Goal: Find specific page/section: Find specific page/section

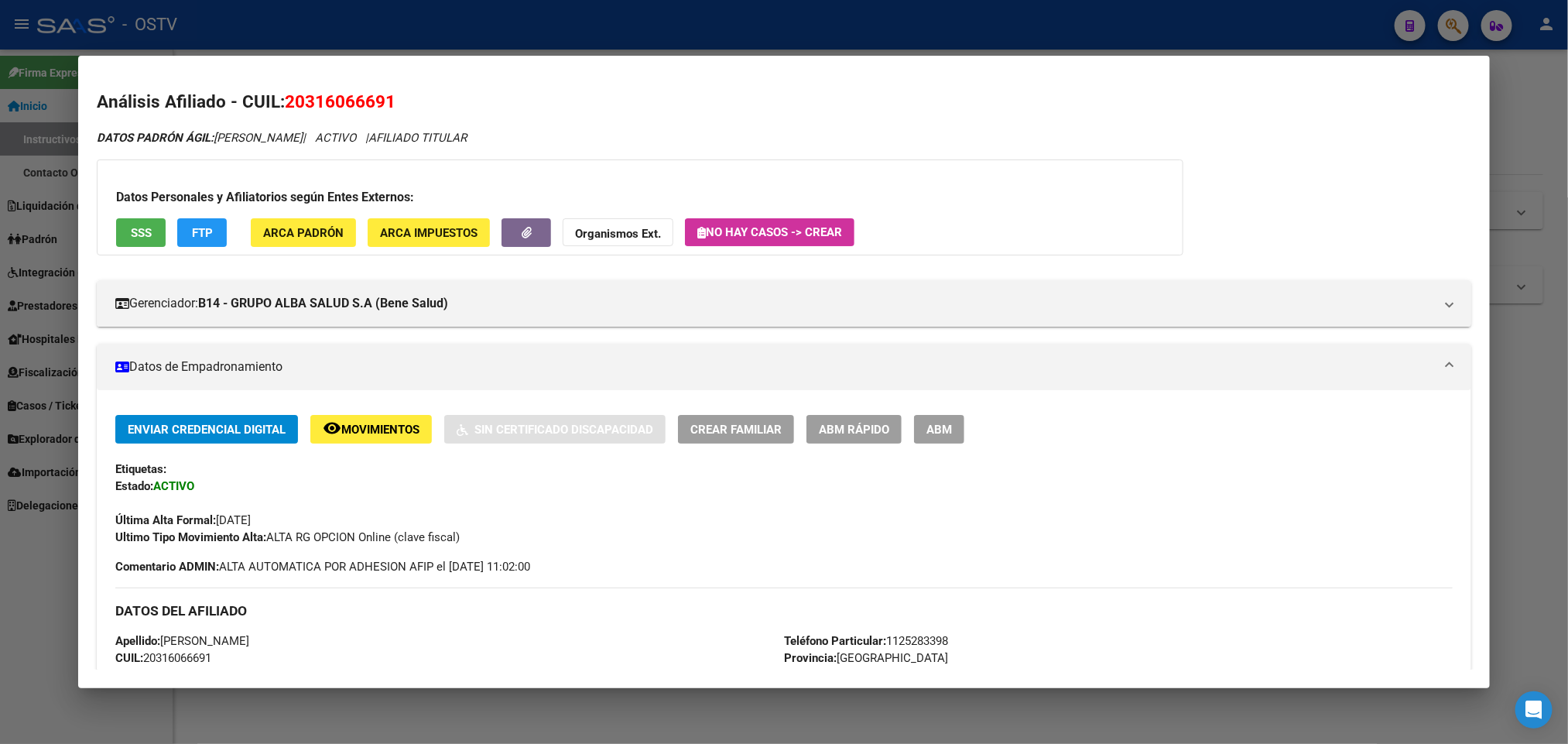
click at [592, 65] on mat-dialog-container "Análisis Afiliado - CUIL: 20316066691 DATOS PADRÓN ÁGIL: [PERSON_NAME] | ACTIVO…" at bounding box center [784, 372] width 1411 height 632
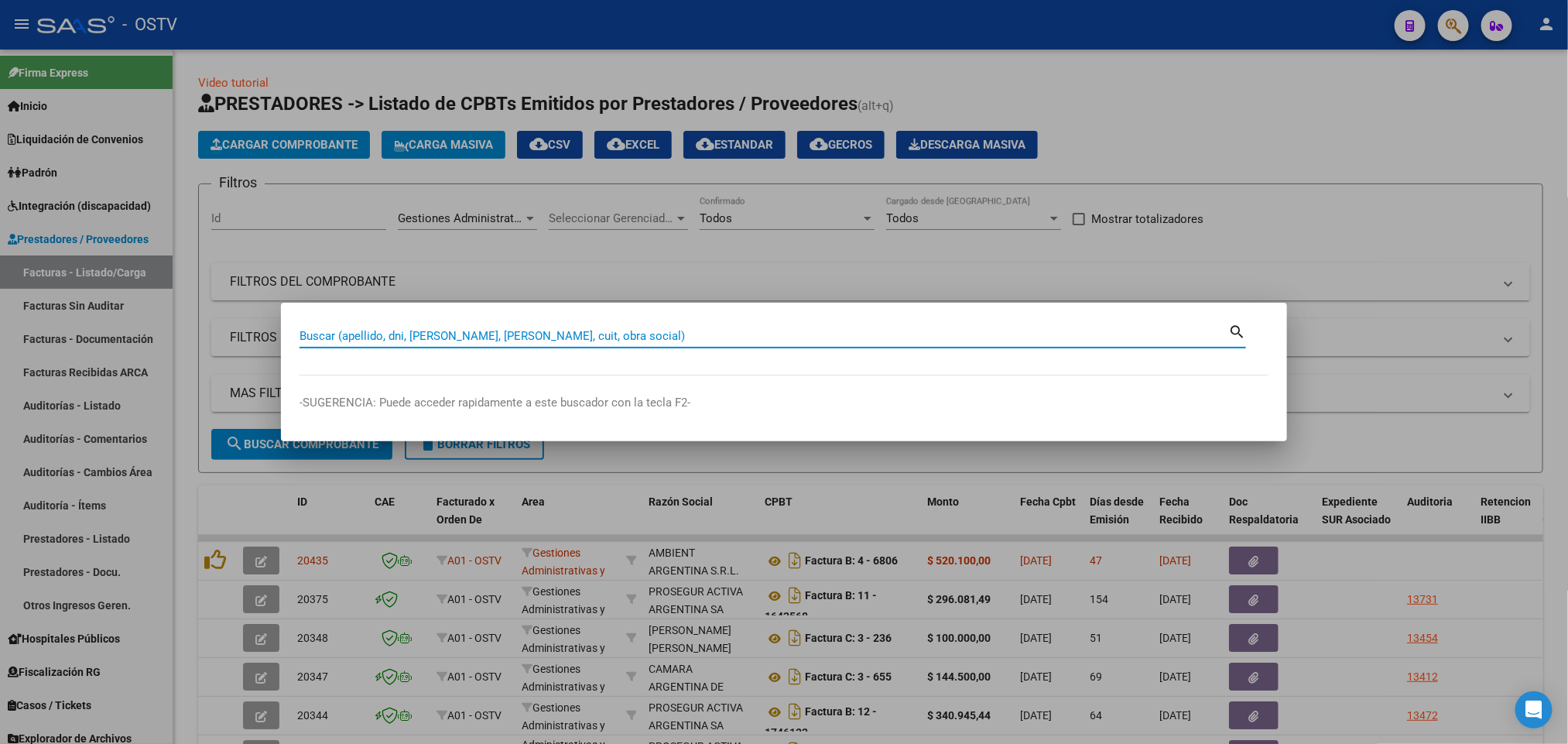
paste input "20423075"
type input "20423075"
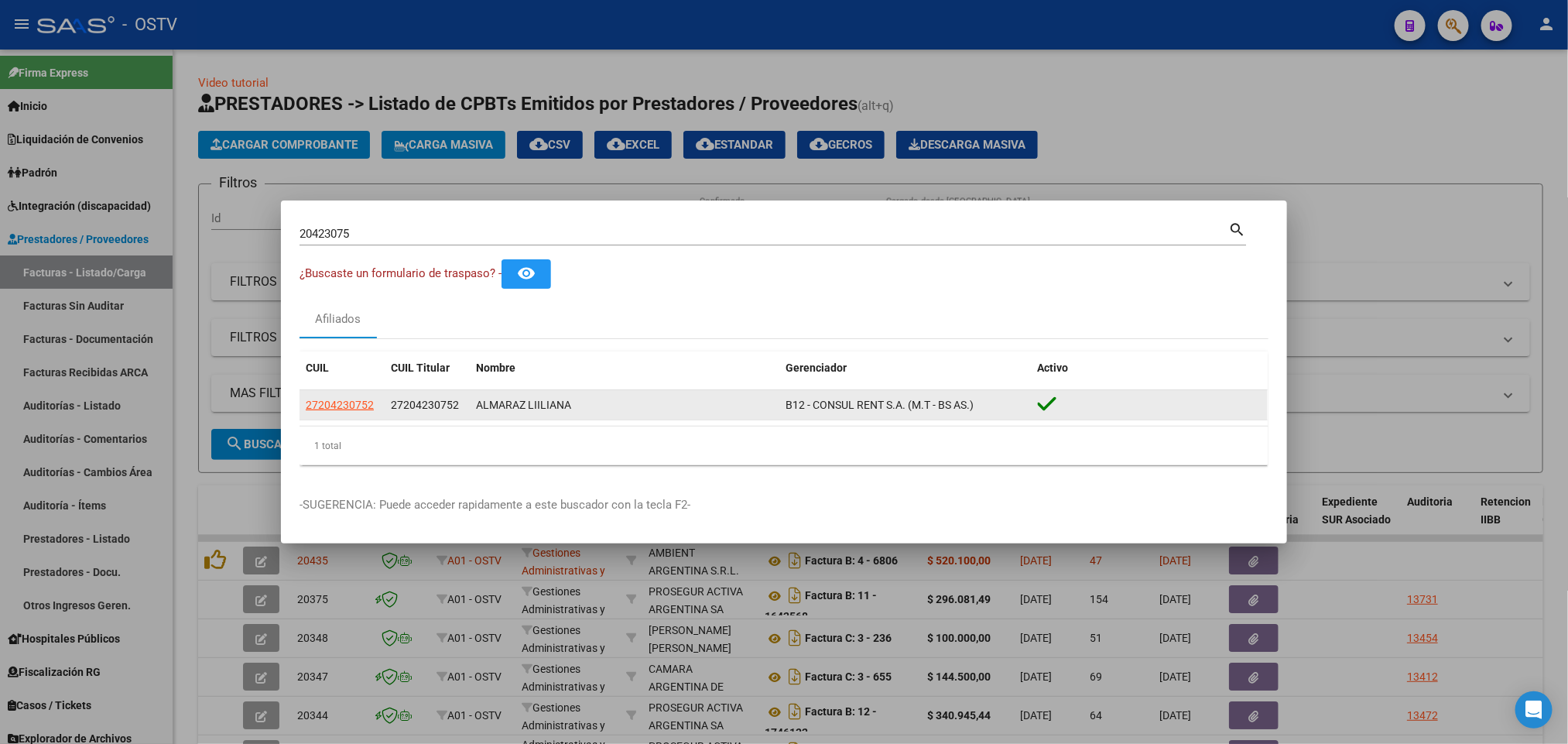
click at [338, 415] on datatable-body-cell "27204230752" at bounding box center [342, 404] width 85 height 30
click at [341, 401] on span "27204230752" at bounding box center [339, 404] width 68 height 13
type textarea "27204230752"
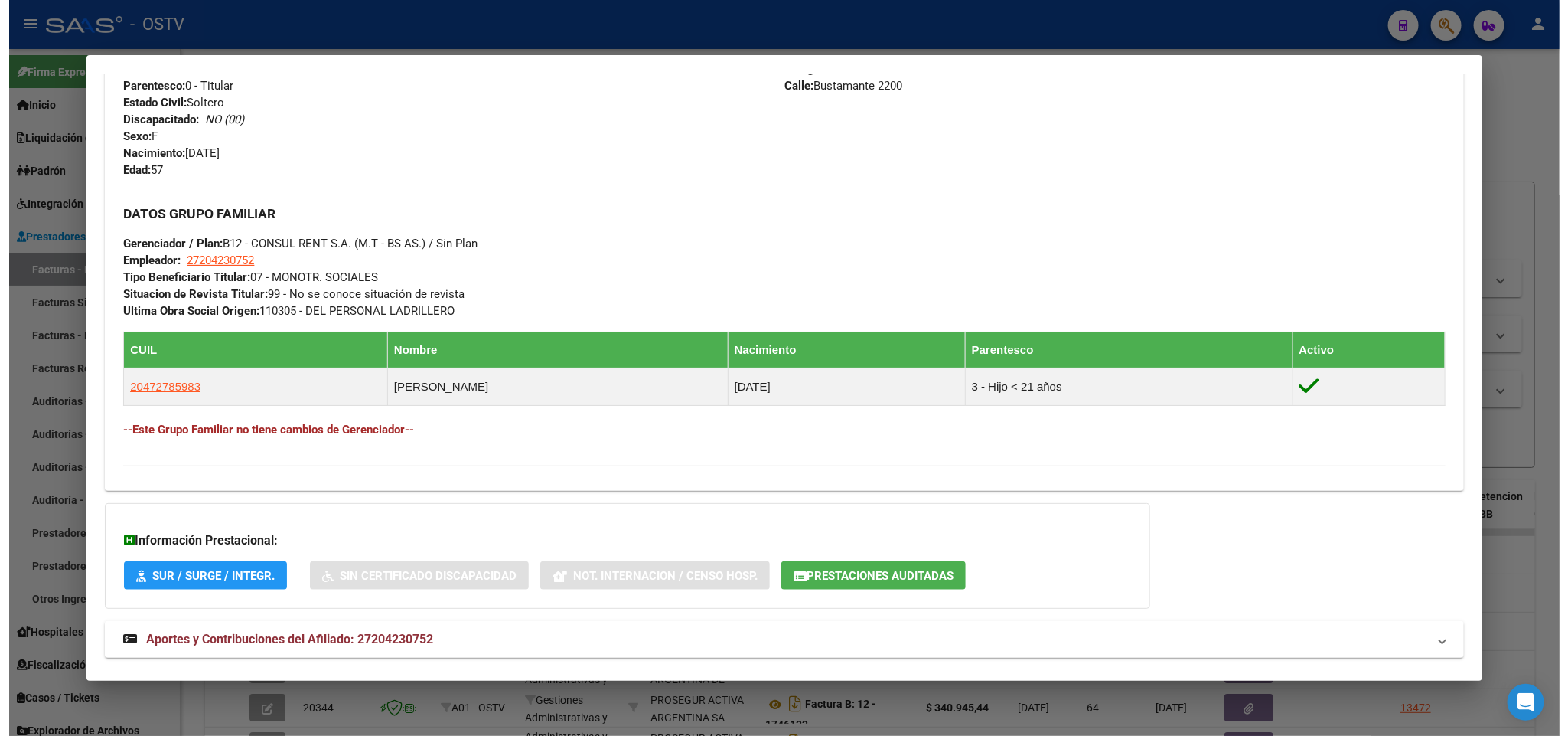
scroll to position [648, 0]
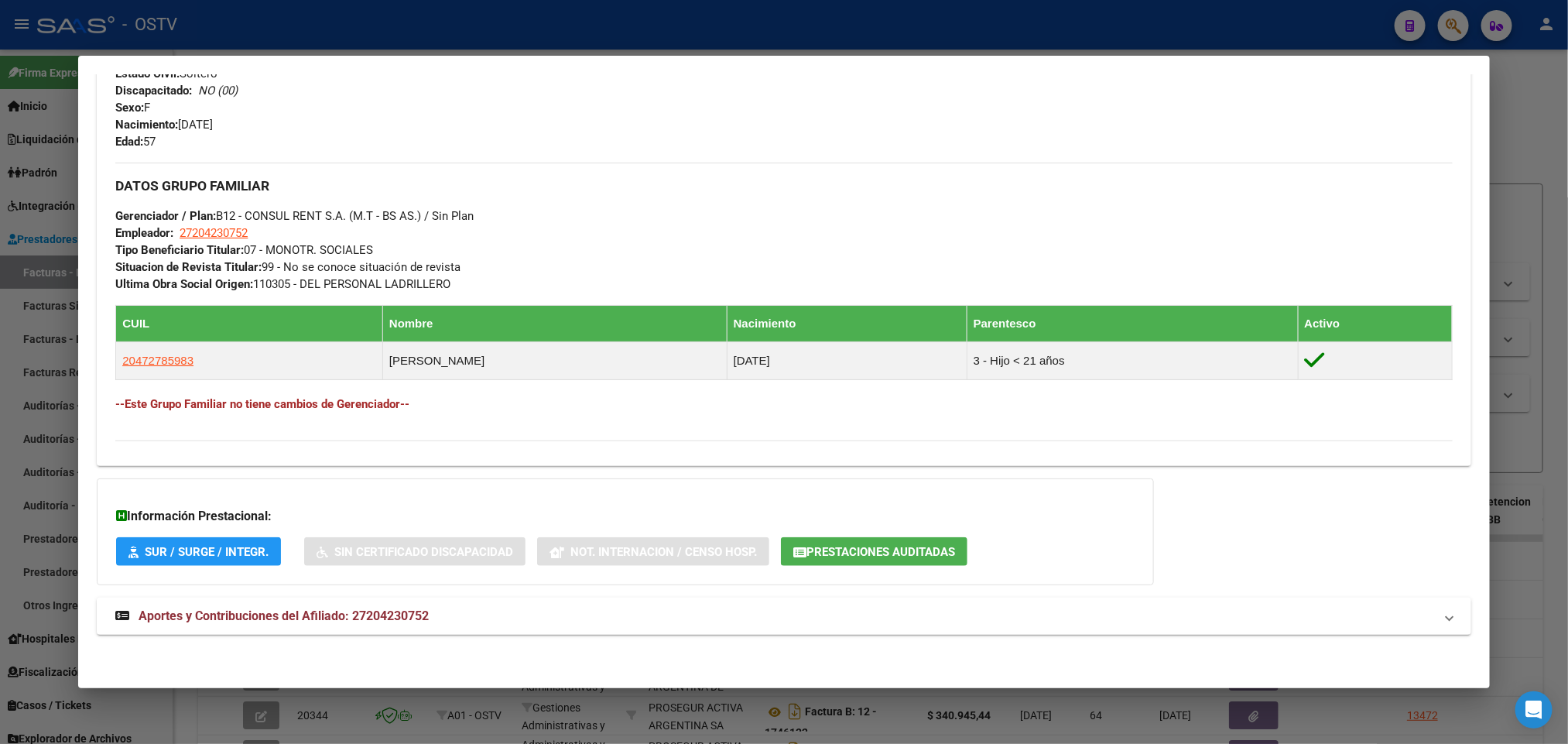
click at [0, 295] on div at bounding box center [784, 372] width 1568 height 744
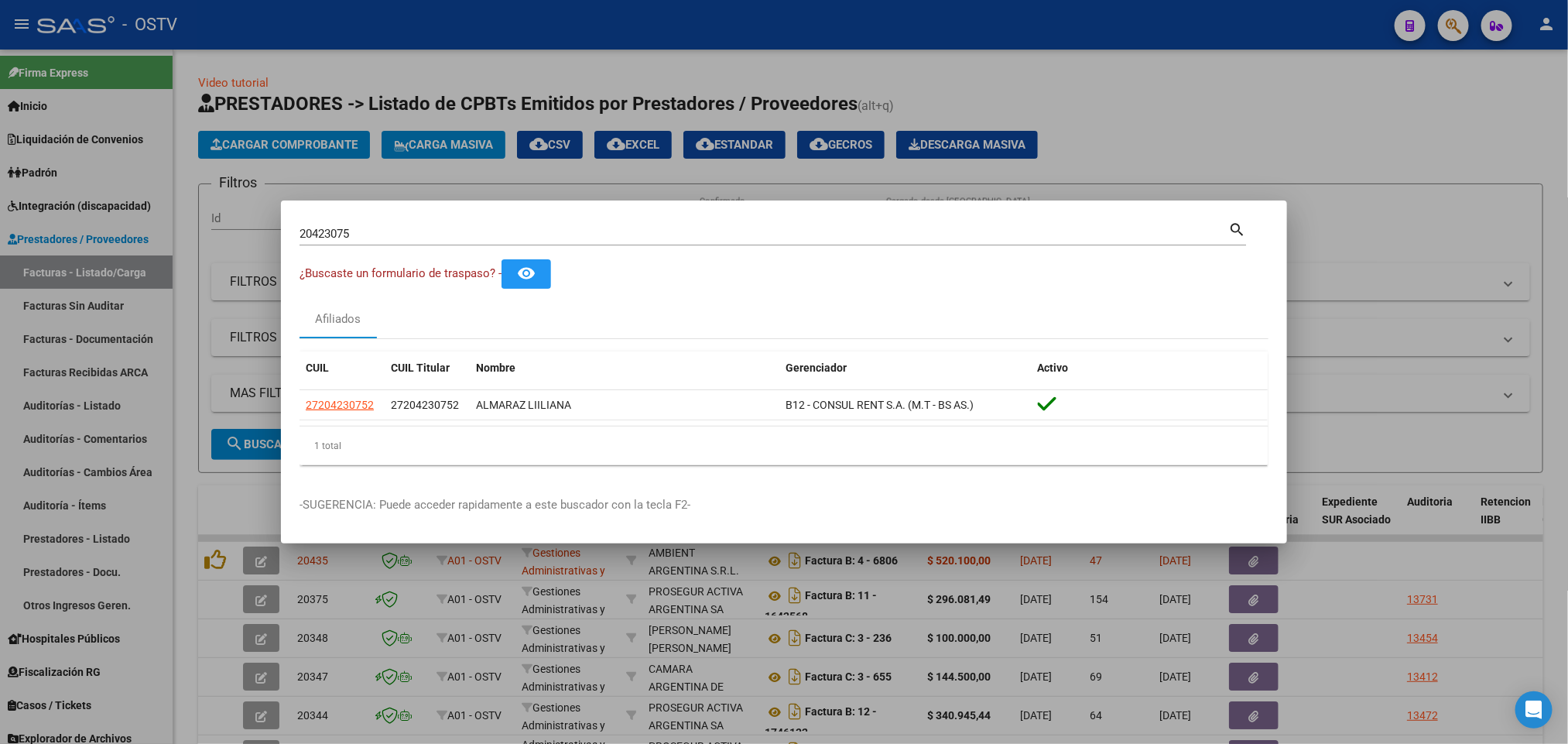
click at [3, 376] on div at bounding box center [784, 372] width 1568 height 744
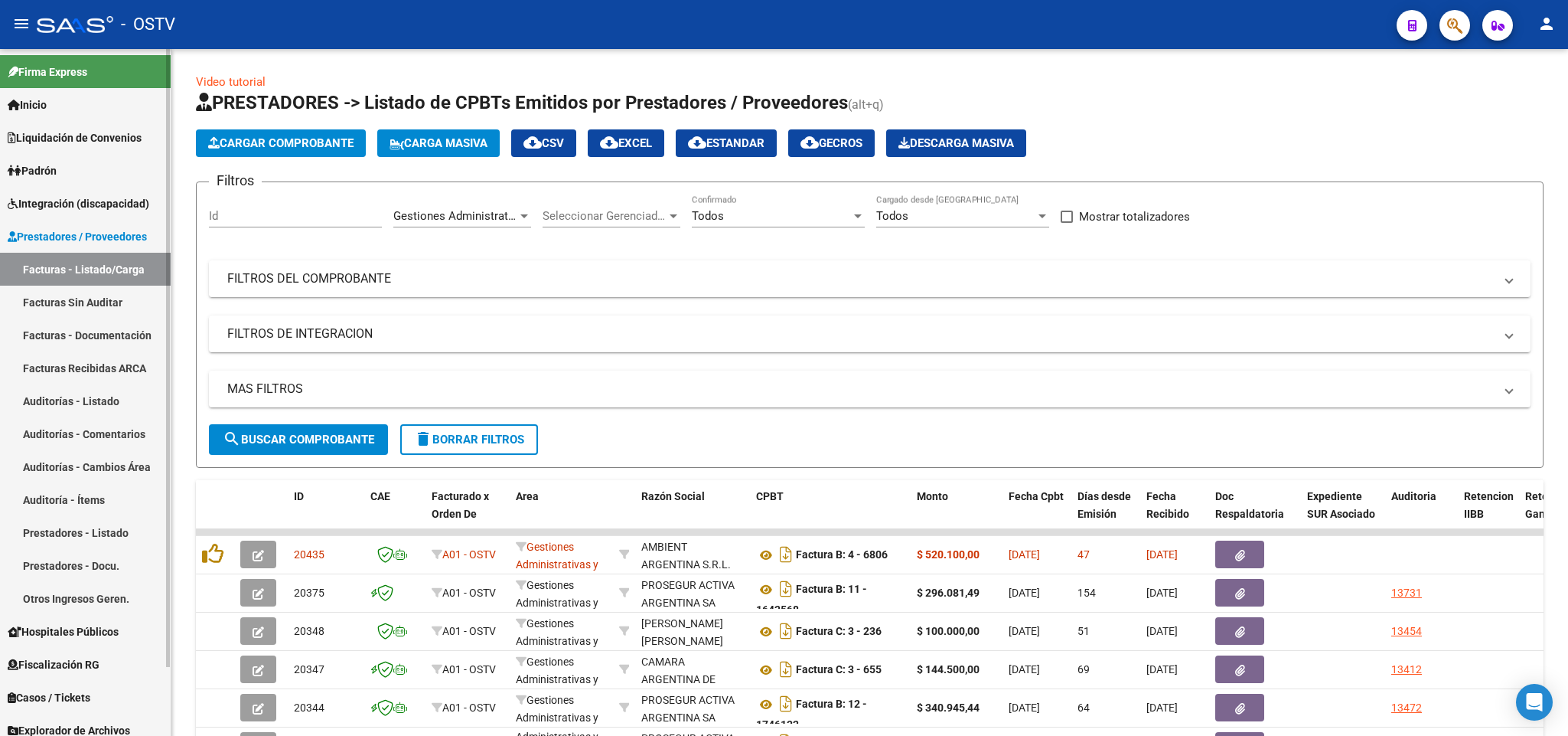
click at [111, 616] on link "Hospitales Públicos" at bounding box center [85, 631] width 171 height 33
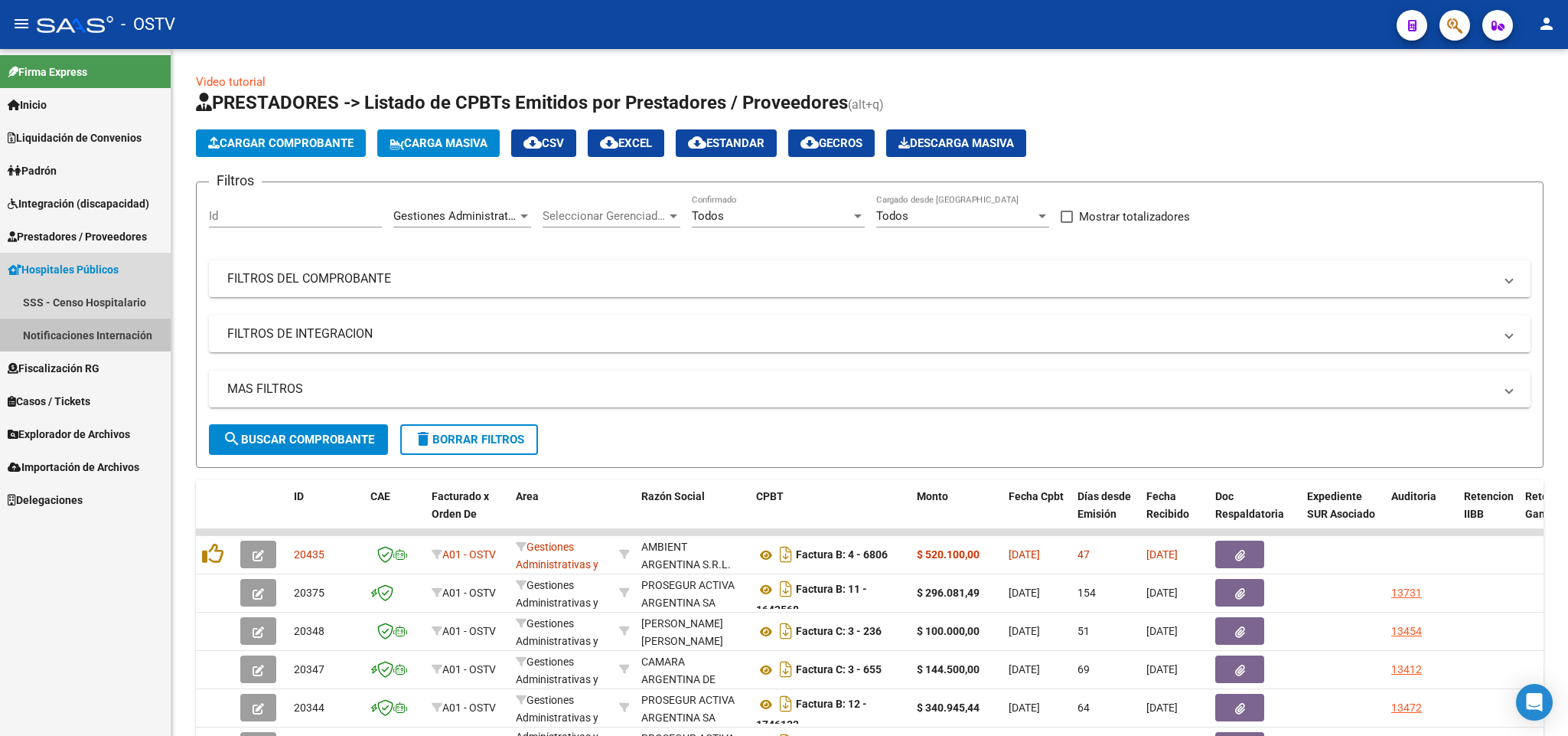
click at [78, 339] on link "Notificaciones Internación" at bounding box center [85, 335] width 171 height 33
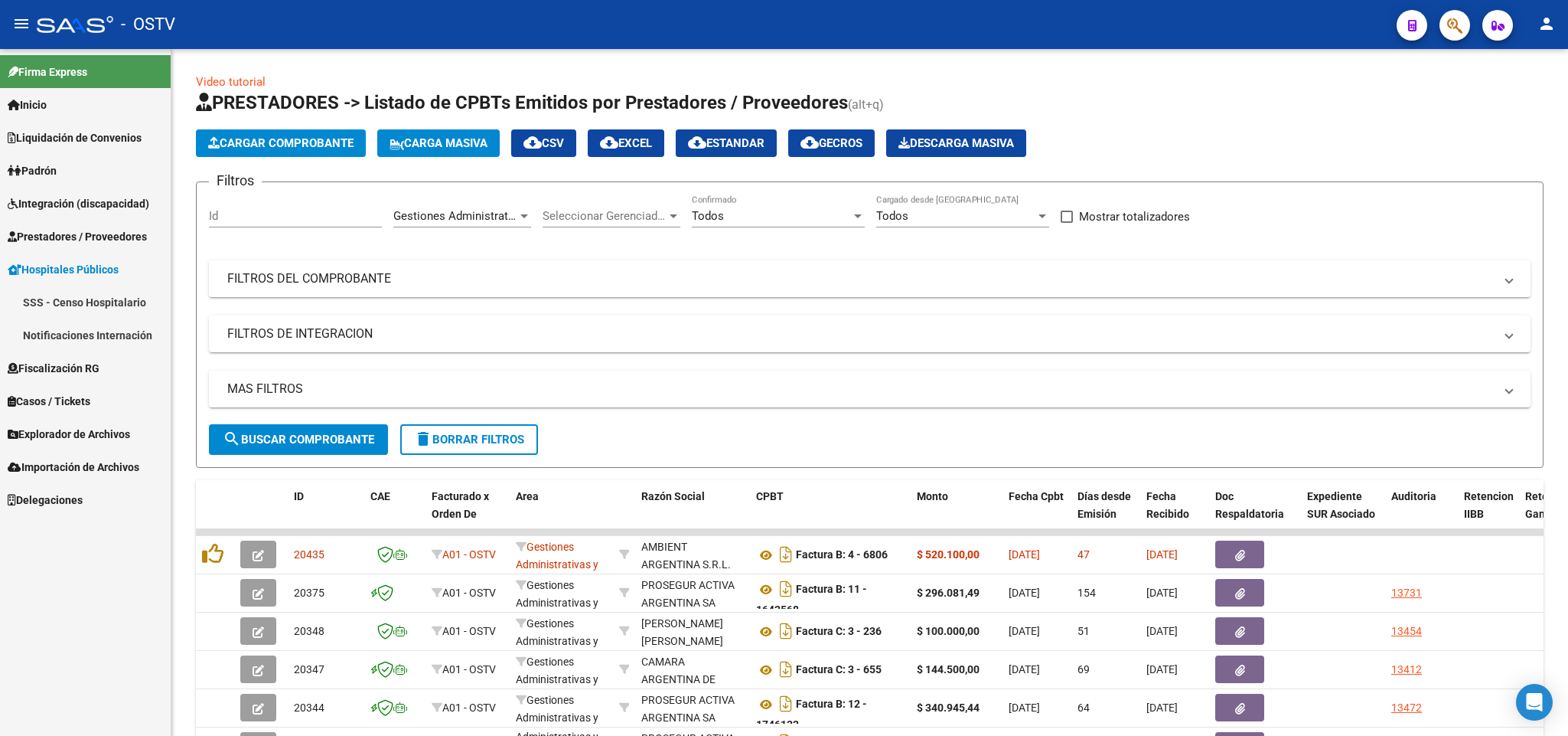
click at [60, 346] on link "Notificaciones Internación" at bounding box center [85, 335] width 171 height 33
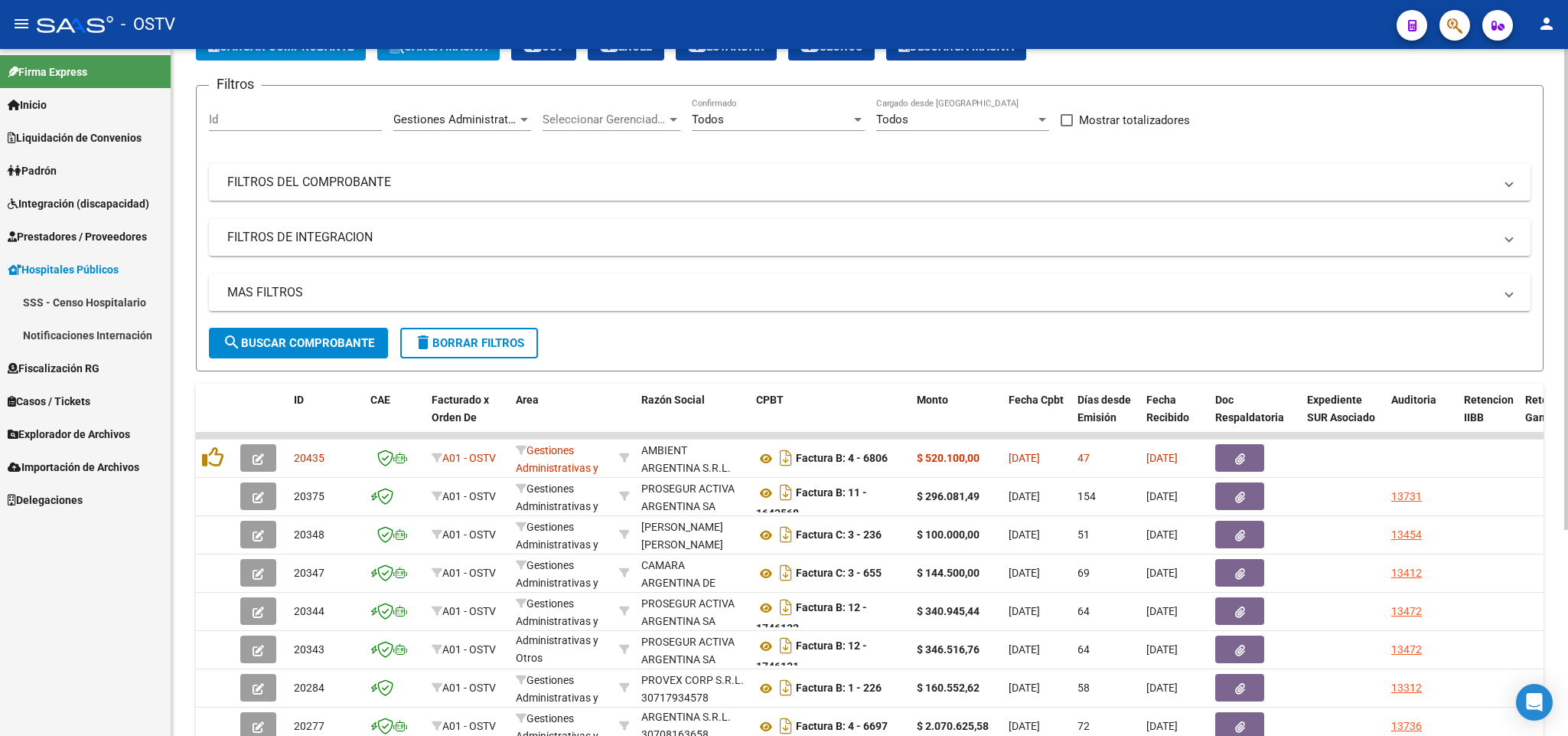
scroll to position [229, 0]
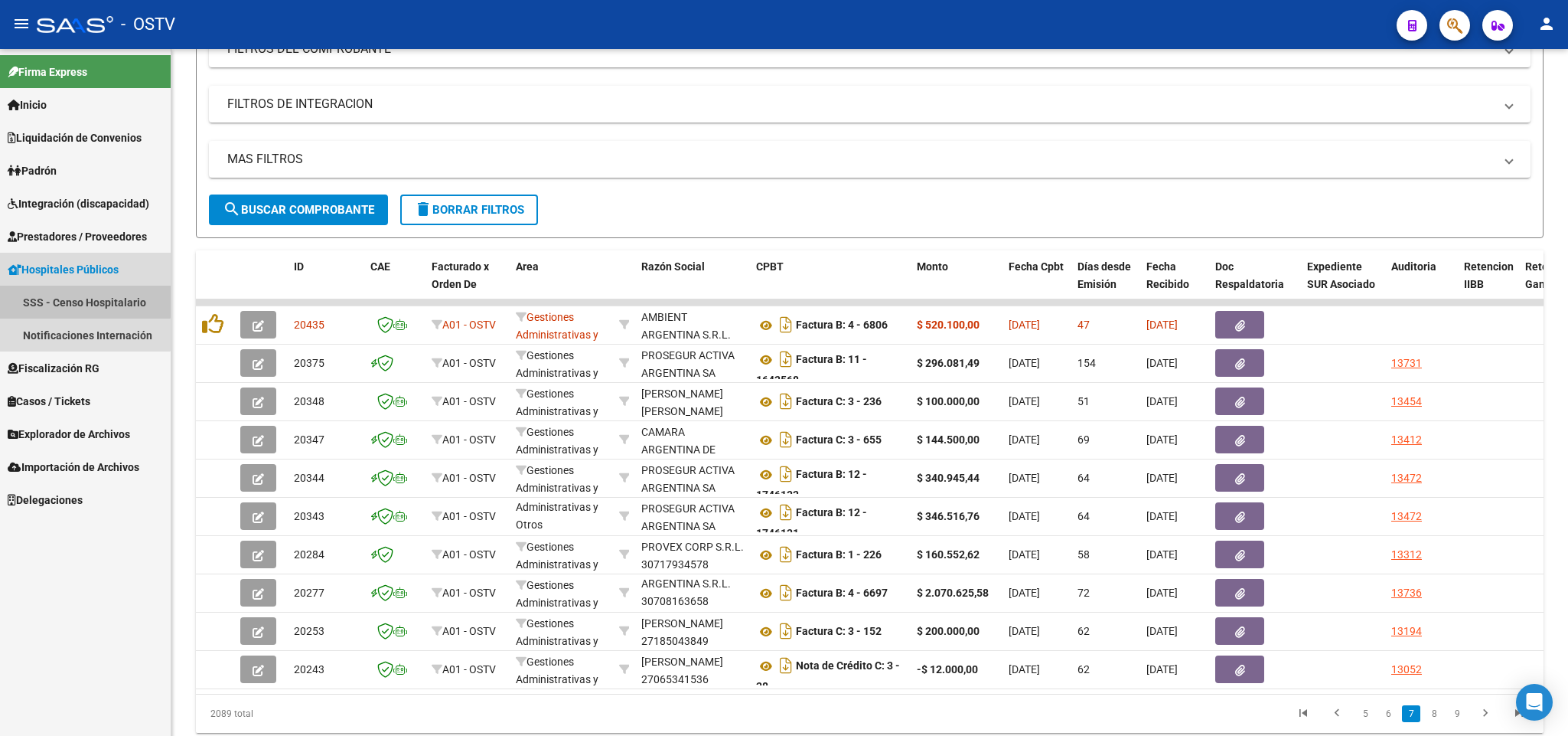
click at [56, 286] on link "SSS - Censo Hospitalario" at bounding box center [85, 302] width 171 height 33
click at [58, 322] on link "Notificaciones Internación" at bounding box center [85, 335] width 171 height 33
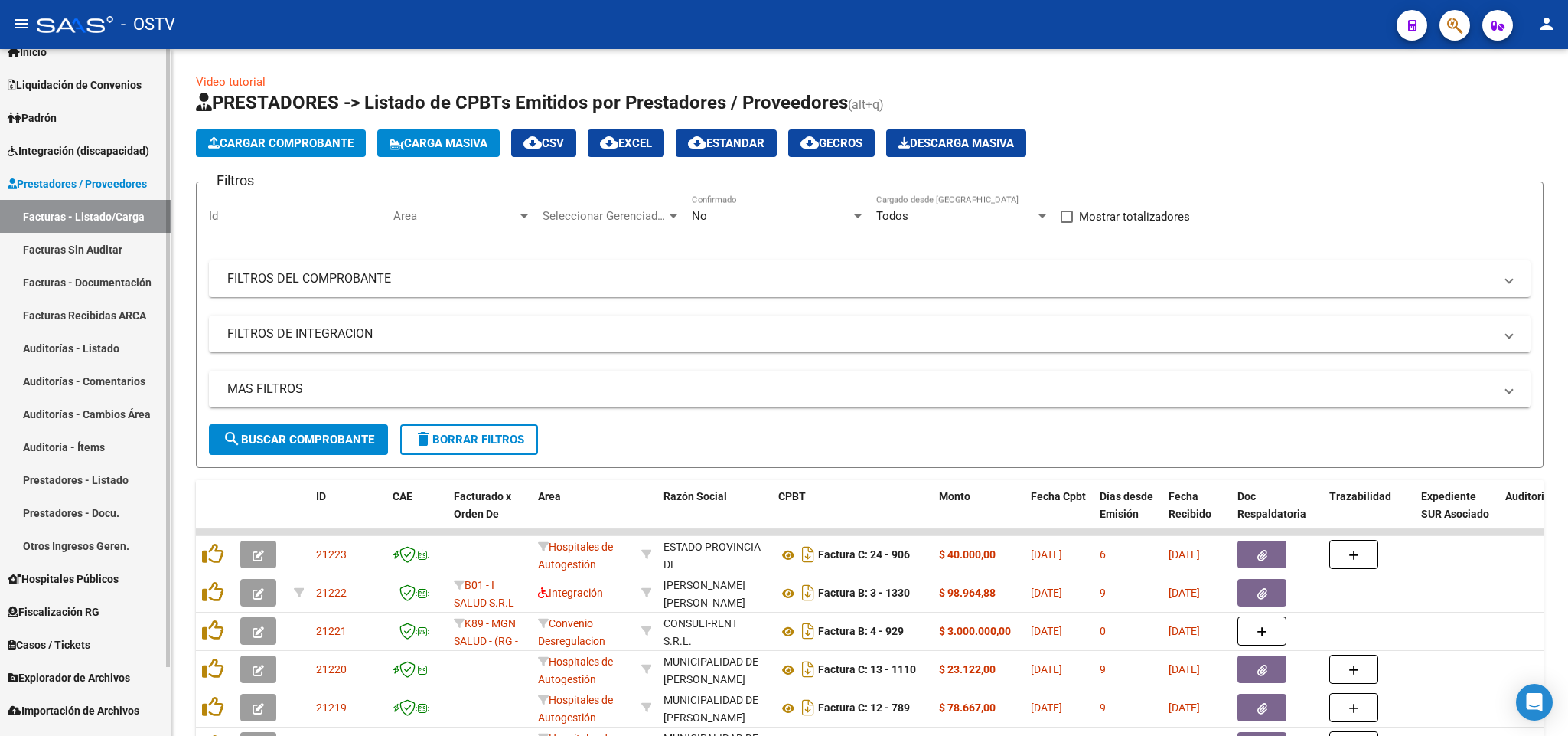
scroll to position [76, 0]
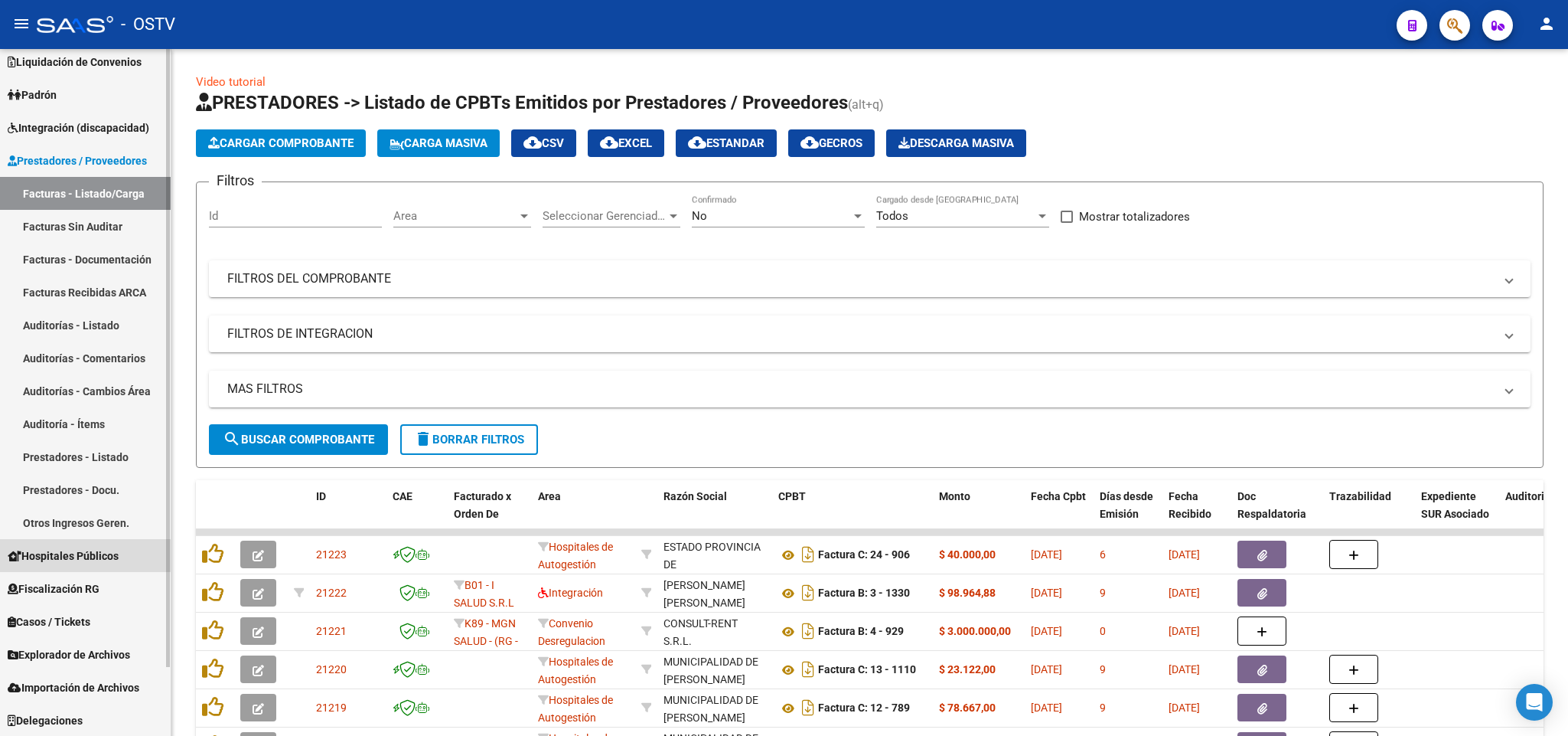
click at [54, 544] on link "Hospitales Públicos" at bounding box center [85, 556] width 171 height 33
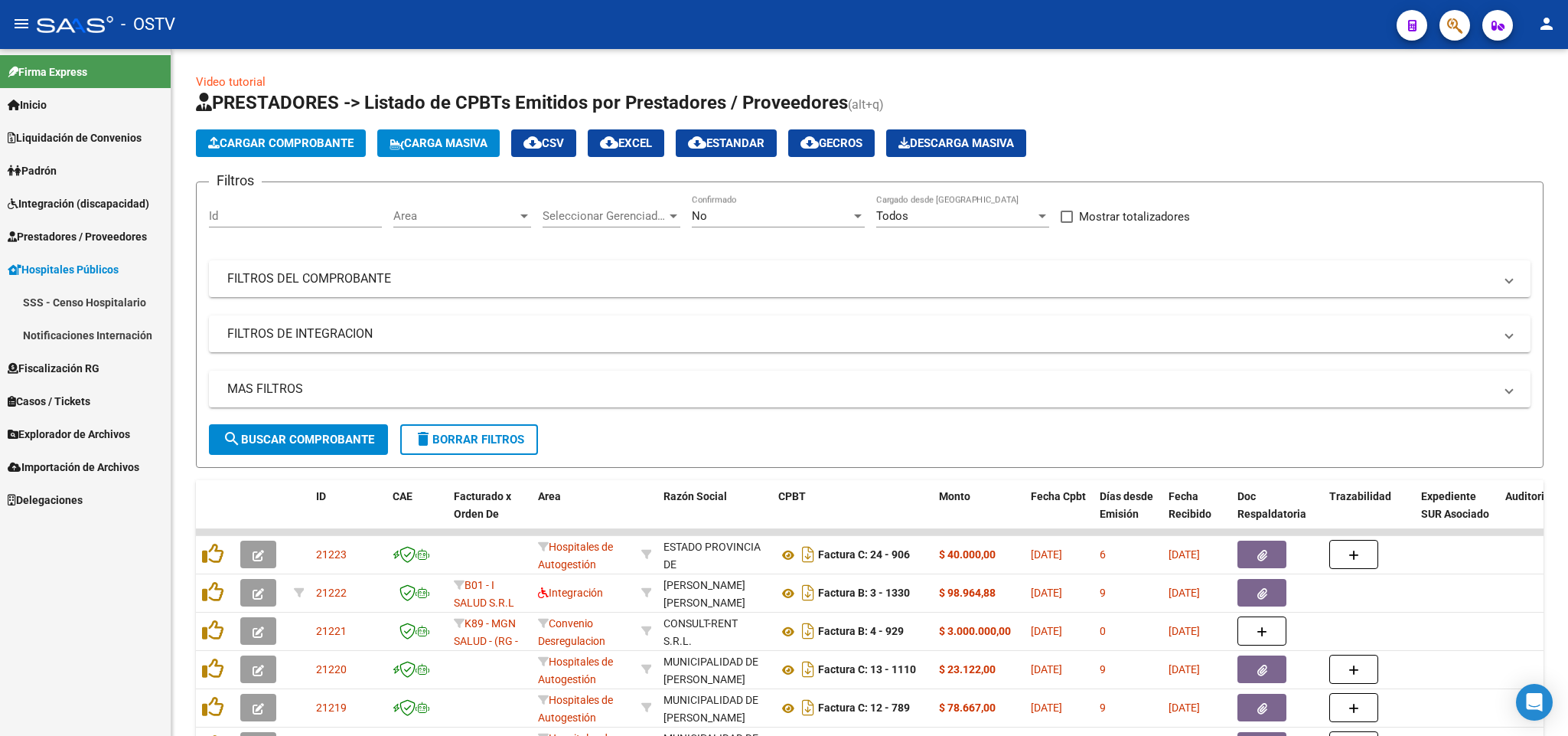
scroll to position [0, 0]
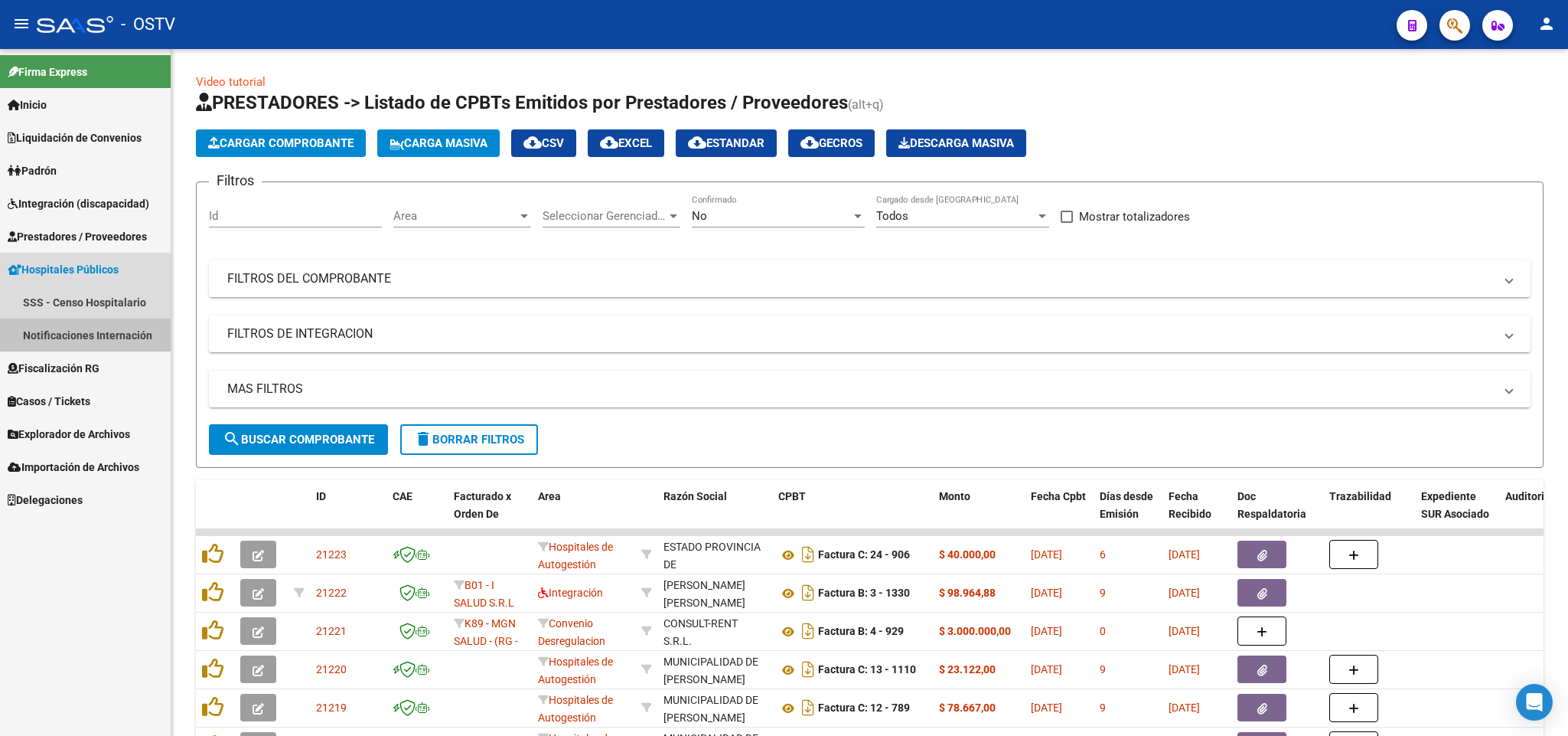
click at [76, 333] on link "Notificaciones Internación" at bounding box center [85, 335] width 171 height 33
